Goal: Find specific page/section: Find specific page/section

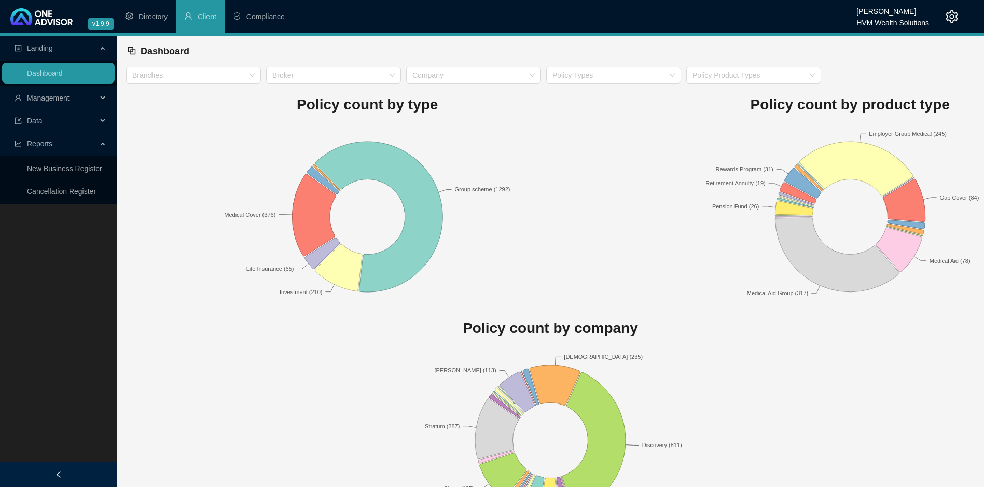
click at [35, 100] on span "Management" at bounding box center [48, 98] width 43 height 8
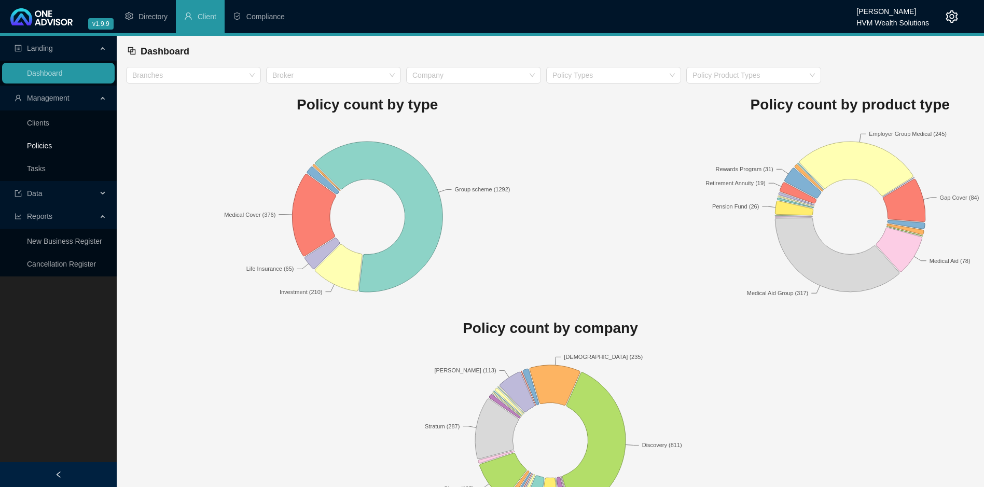
click at [45, 145] on link "Policies" at bounding box center [39, 146] width 25 height 8
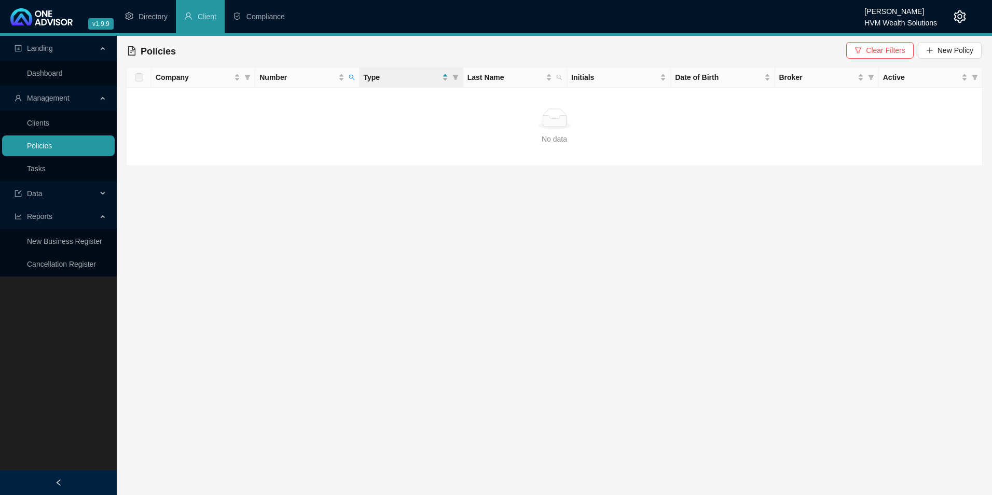
click at [51, 150] on link "Policies" at bounding box center [39, 146] width 25 height 8
click at [358, 78] on th "Number" at bounding box center [307, 77] width 104 height 20
click at [352, 79] on div at bounding box center [554, 116] width 857 height 99
click at [351, 77] on icon "search" at bounding box center [352, 77] width 6 height 6
click at [298, 117] on button "Search" at bounding box center [278, 118] width 47 height 12
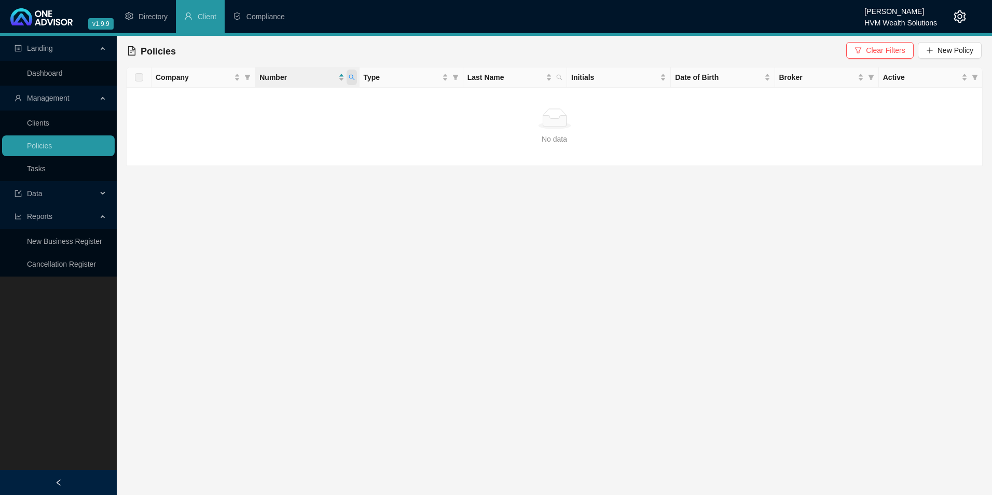
click at [351, 79] on icon "search" at bounding box center [352, 77] width 6 height 6
drag, startPoint x: 306, startPoint y: 103, endPoint x: 246, endPoint y: 101, distance: 59.2
click at [246, 101] on body "v1.9.9 [PERSON_NAME] HVM Wealth Solutions Directory Client Compliance Landing D…" at bounding box center [496, 247] width 992 height 495
paste input "65756"
click at [289, 120] on span "Search" at bounding box center [283, 118] width 23 height 11
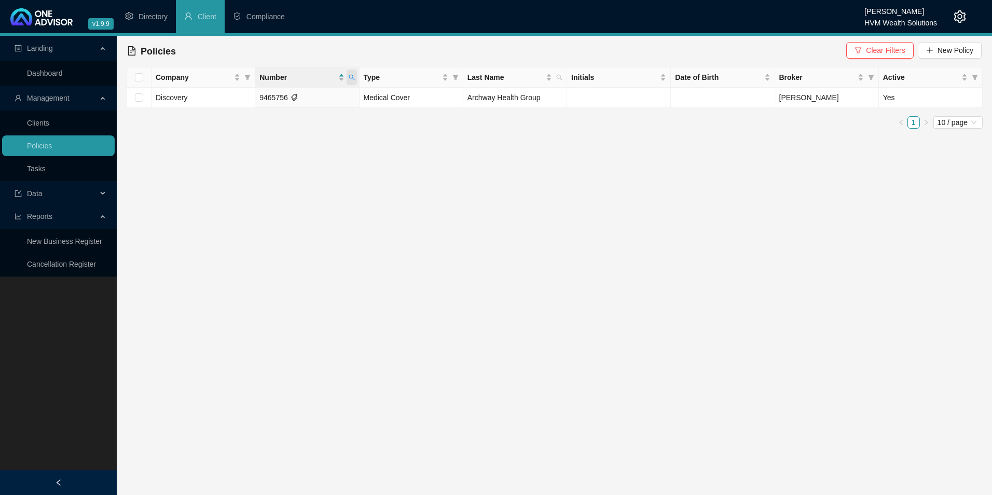
click at [351, 76] on icon "search" at bounding box center [352, 77] width 6 height 6
drag, startPoint x: 293, startPoint y: 99, endPoint x: 257, endPoint y: 98, distance: 35.3
click at [257, 98] on input "9465756" at bounding box center [304, 99] width 98 height 17
paste input "2682810"
type input "942682810"
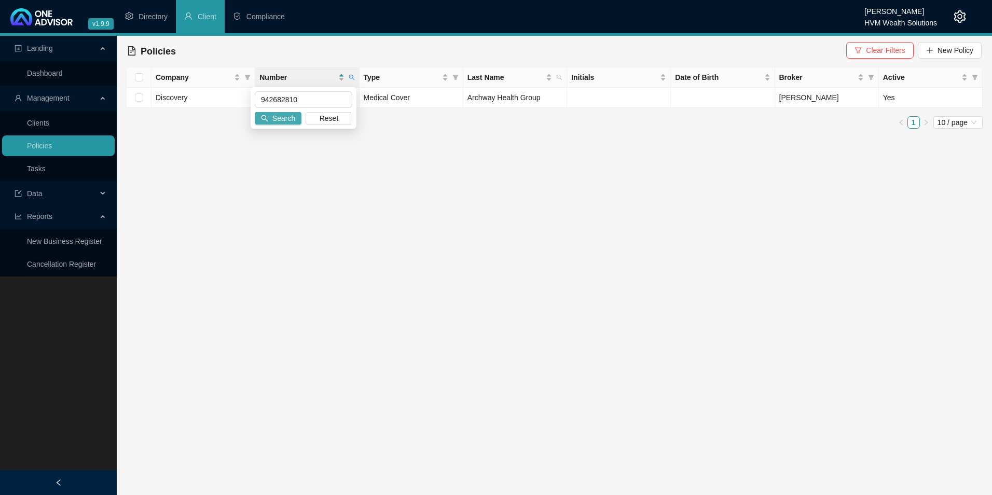
click at [280, 118] on span "Search" at bounding box center [283, 118] width 23 height 11
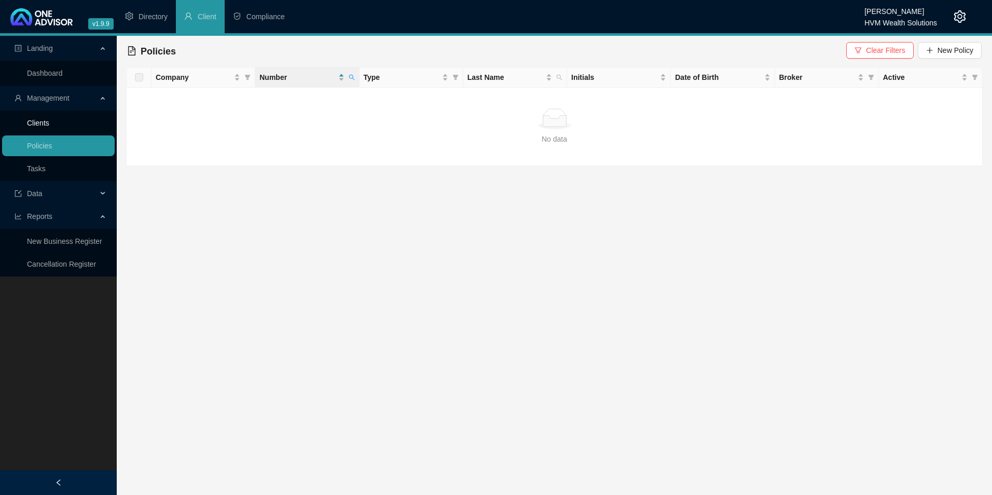
click at [49, 122] on link "Clients" at bounding box center [38, 123] width 22 height 8
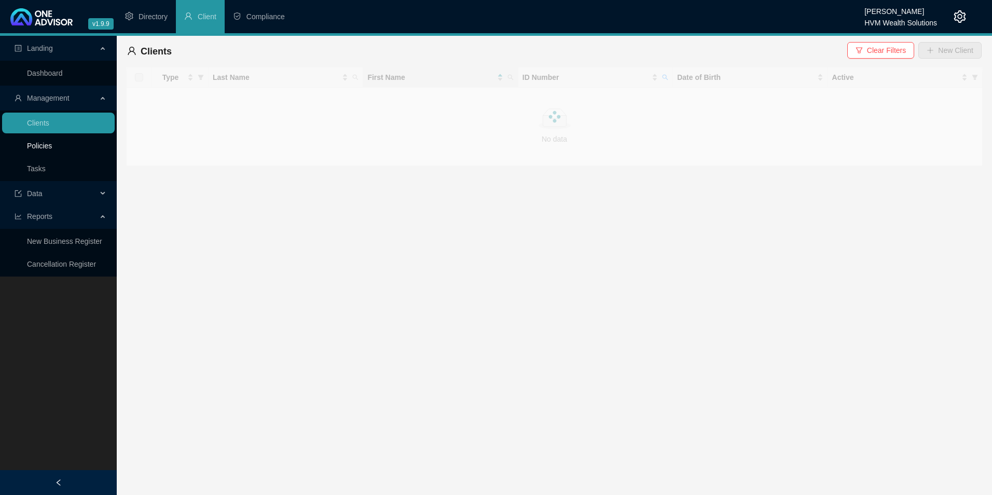
click at [52, 142] on link "Policies" at bounding box center [39, 146] width 25 height 8
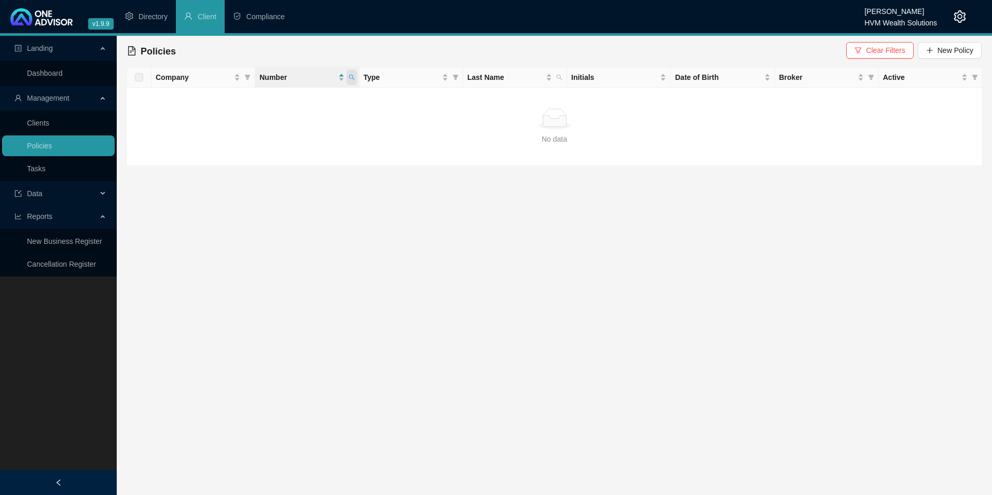
click at [349, 77] on icon "search" at bounding box center [352, 78] width 6 height 6
type input "9426828"
click at [285, 124] on button "Search" at bounding box center [278, 118] width 47 height 12
